Goal: Information Seeking & Learning: Learn about a topic

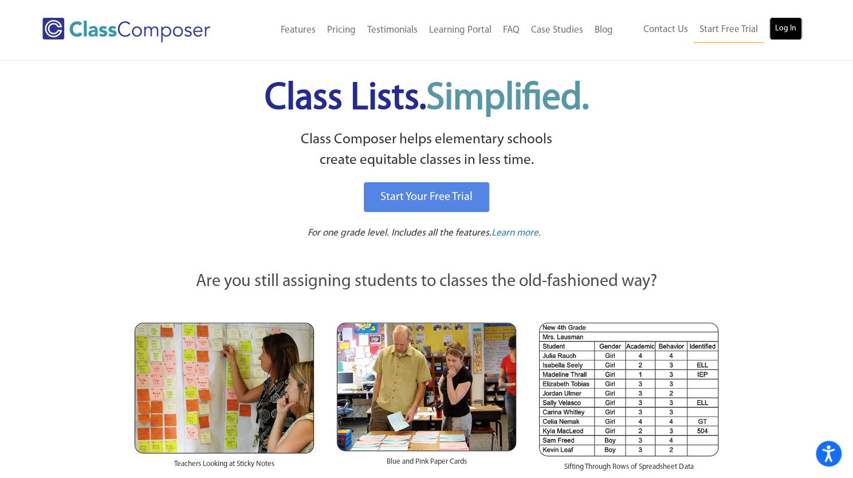
click at [787, 26] on link "Log In" at bounding box center [785, 28] width 33 height 23
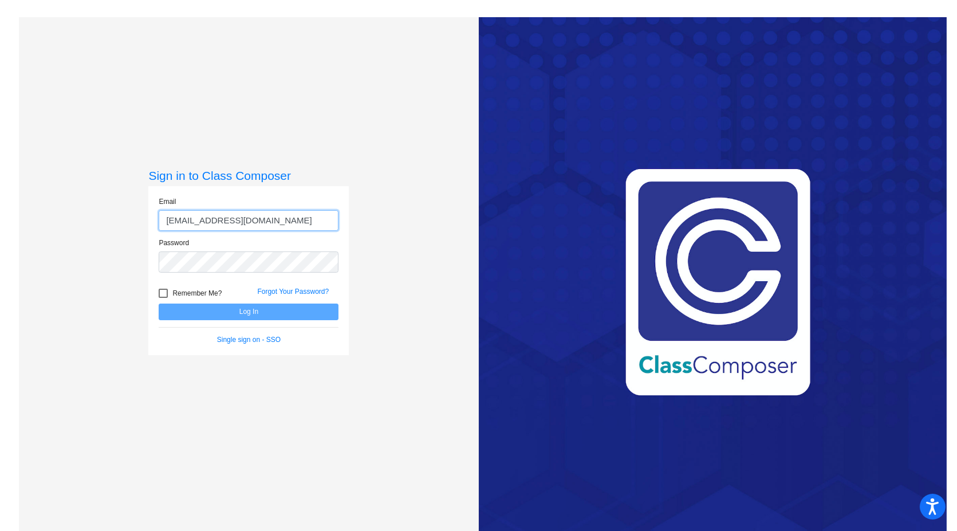
type input "[EMAIL_ADDRESS][DOMAIN_NAME]"
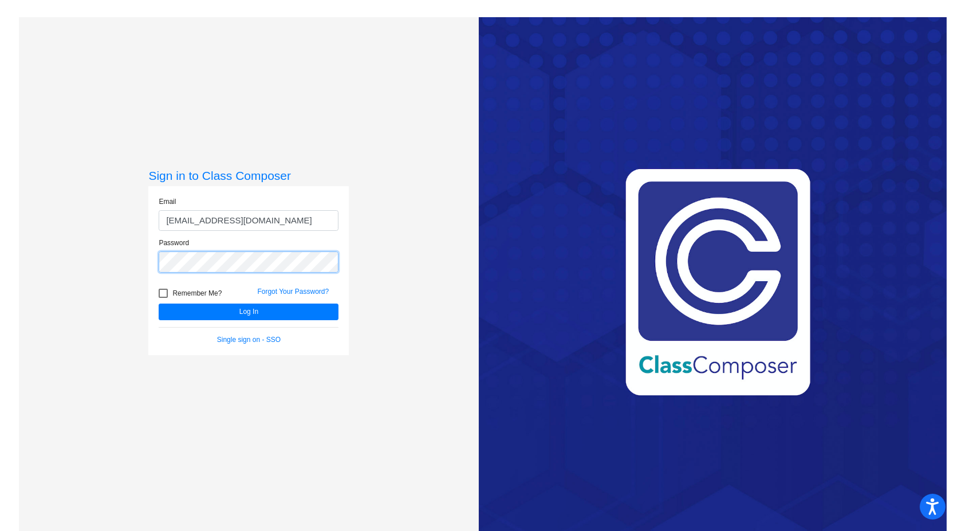
click at [159, 303] on button "Log In" at bounding box center [249, 311] width 180 height 17
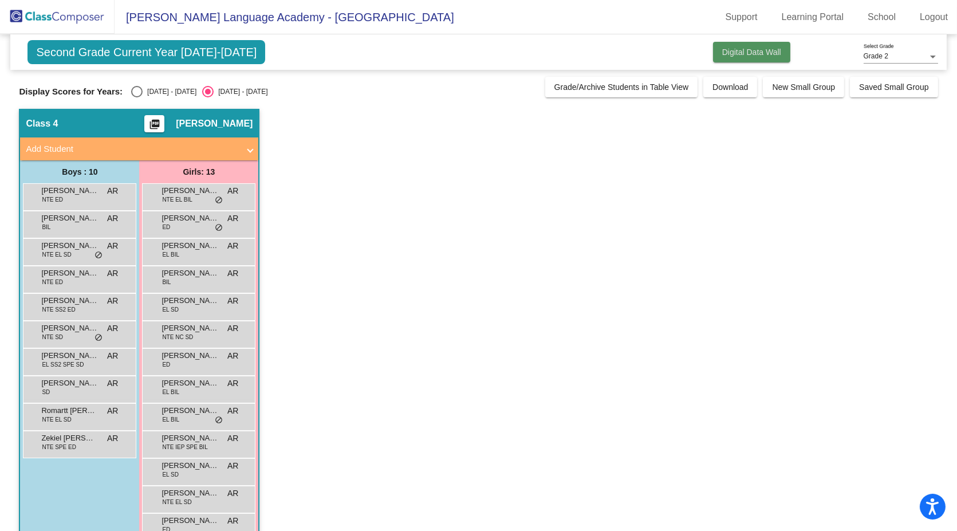
click at [758, 61] on button "Digital Data Wall" at bounding box center [751, 52] width 77 height 21
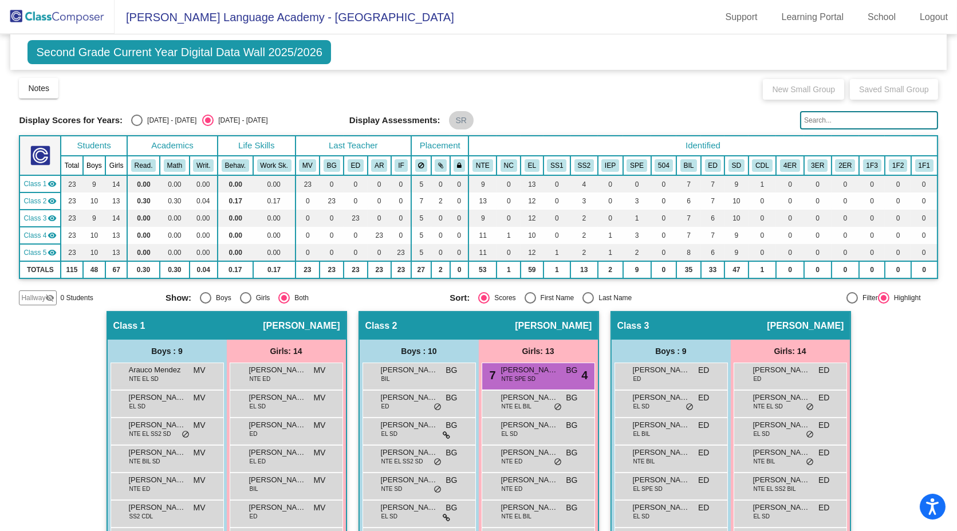
click at [218, 48] on span "Second Grade Current Year Digital Data Wall 2025/2026" at bounding box center [178, 52] width 303 height 24
click at [135, 117] on div "Select an option" at bounding box center [136, 120] width 11 height 11
click at [136, 126] on input "[DATE] - [DATE]" at bounding box center [136, 126] width 1 height 1
radio input "true"
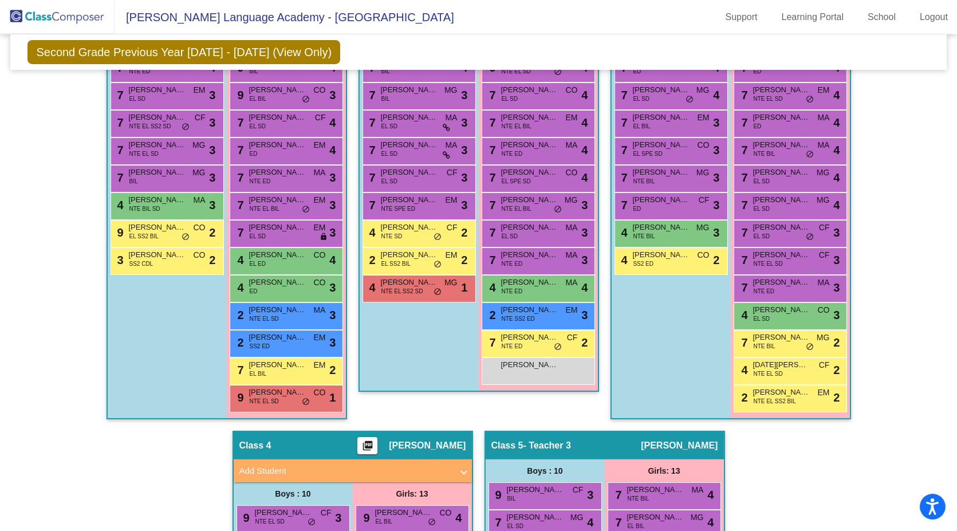
scroll to position [679, 0]
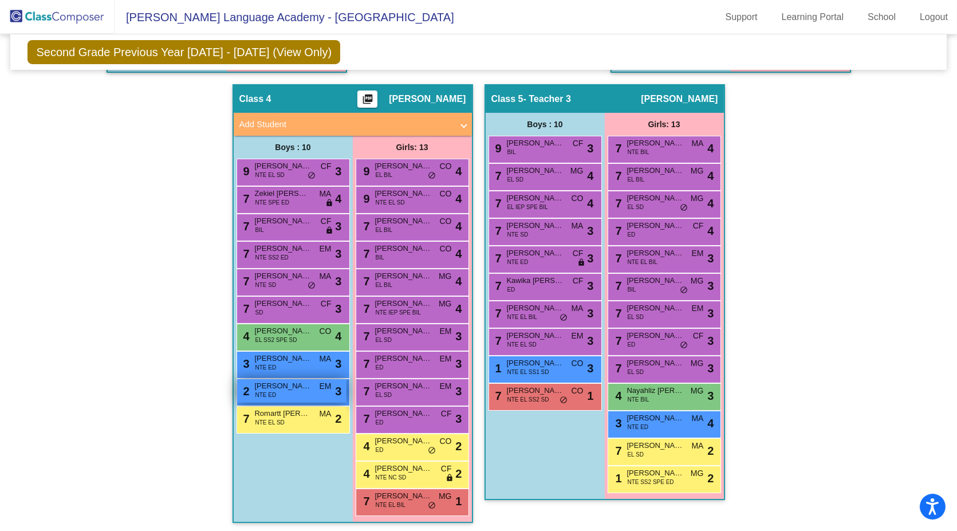
click at [277, 395] on div "2 [PERSON_NAME] NTE ED EM lock do_not_disturb_alt 3" at bounding box center [291, 390] width 109 height 23
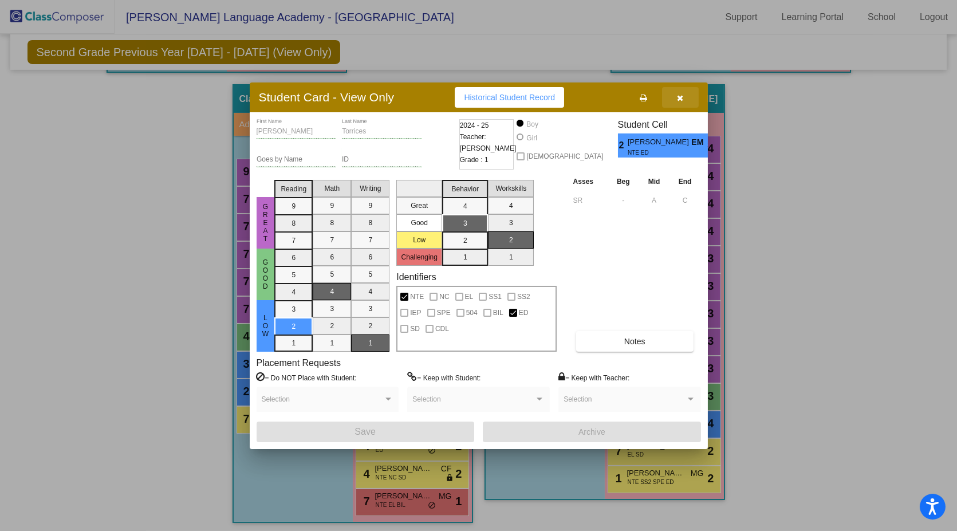
click at [682, 94] on icon "button" at bounding box center [680, 98] width 6 height 8
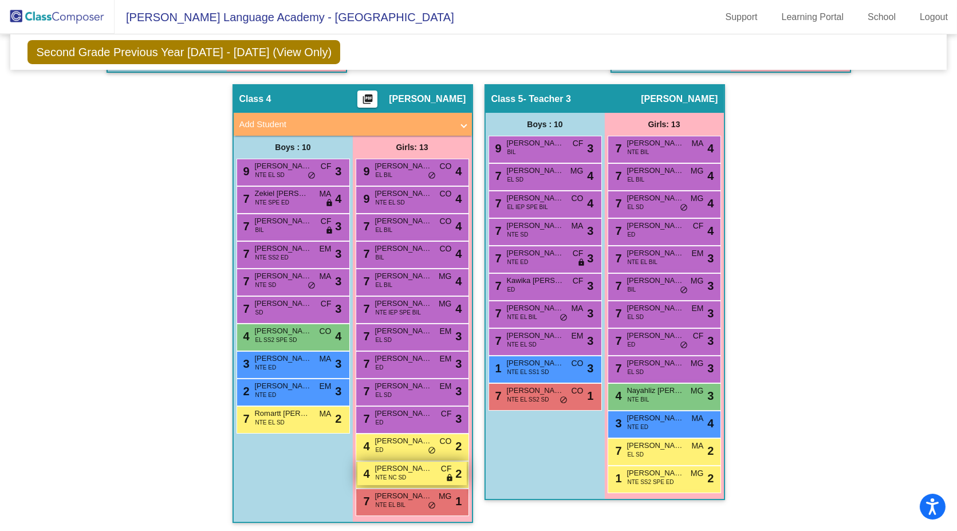
click at [429, 475] on div "4 [PERSON_NAME] NTE NC SD CF lock do_not_disturb_alt 2" at bounding box center [411, 473] width 109 height 23
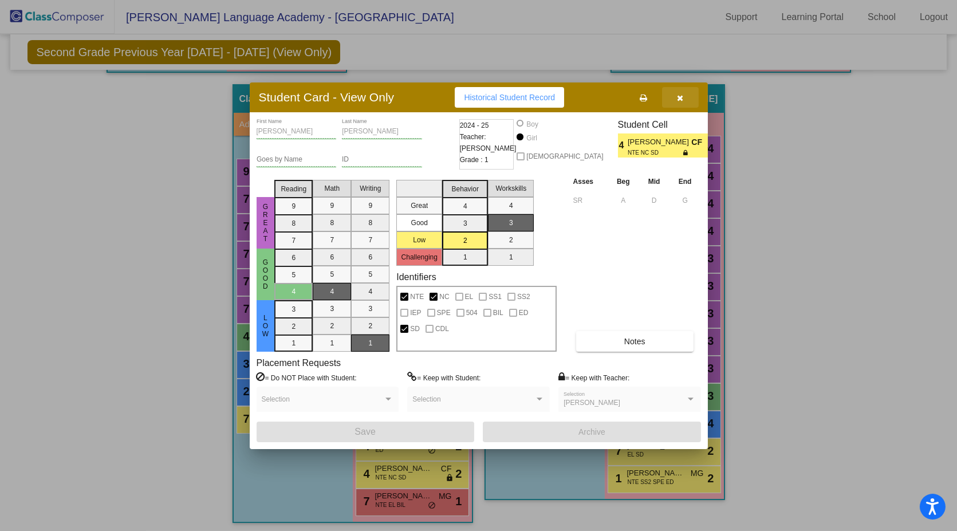
click at [680, 101] on icon "button" at bounding box center [680, 98] width 6 height 8
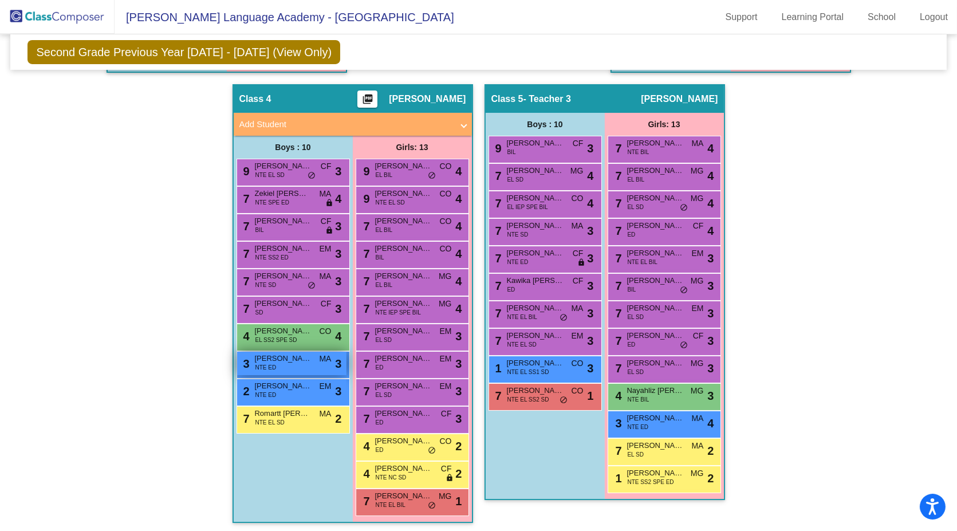
click at [269, 367] on span "NTE ED" at bounding box center [265, 367] width 21 height 9
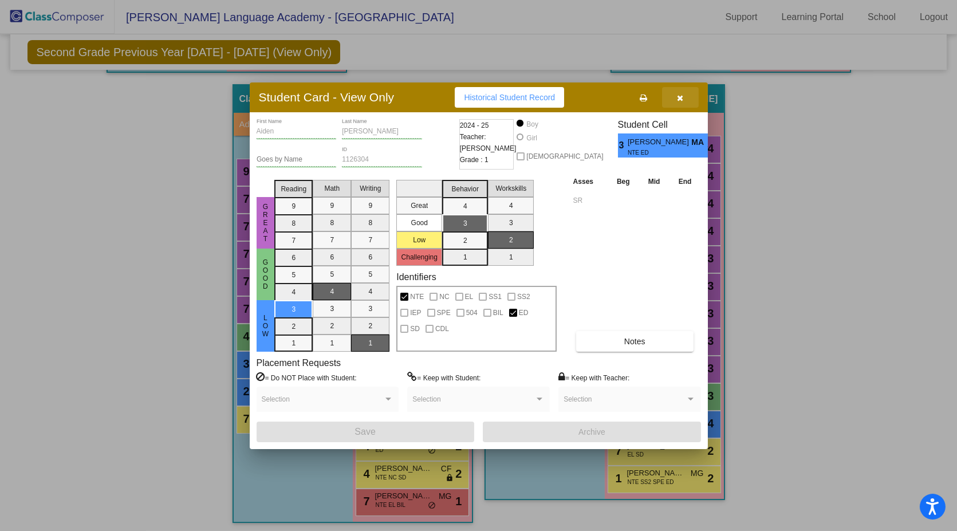
click at [676, 102] on button "button" at bounding box center [680, 97] width 37 height 21
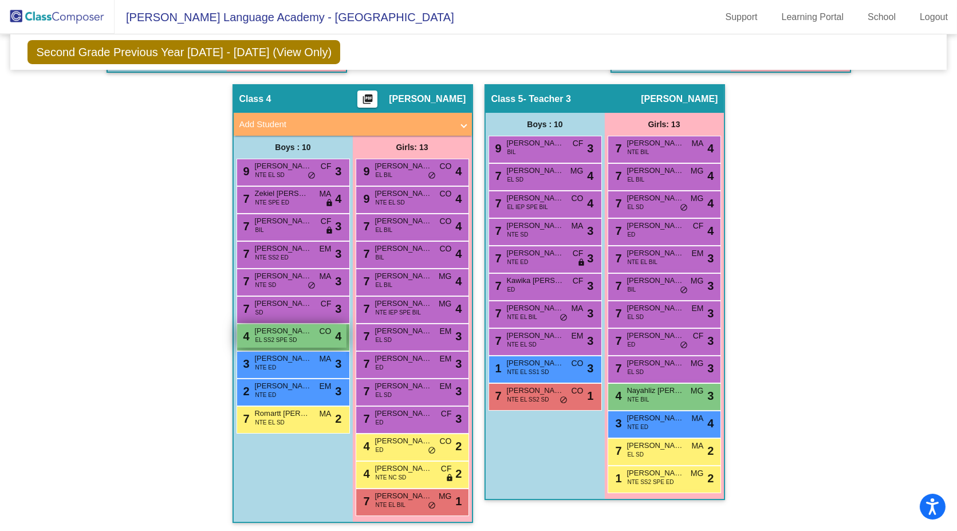
click at [303, 339] on div "4 [PERSON_NAME] EL SS2 SPE SD CO lock do_not_disturb_alt 4" at bounding box center [291, 335] width 109 height 23
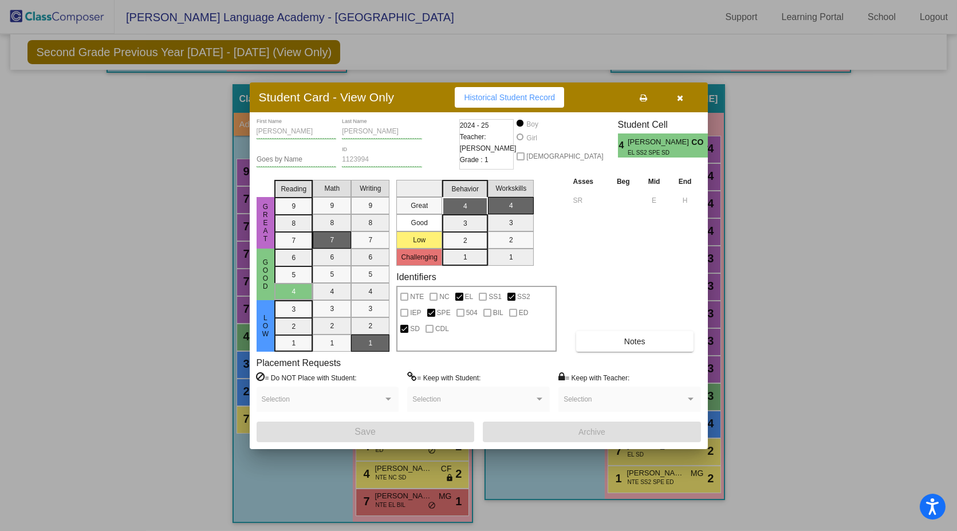
click at [685, 98] on button "button" at bounding box center [680, 97] width 37 height 21
